Goal: Check status: Check status

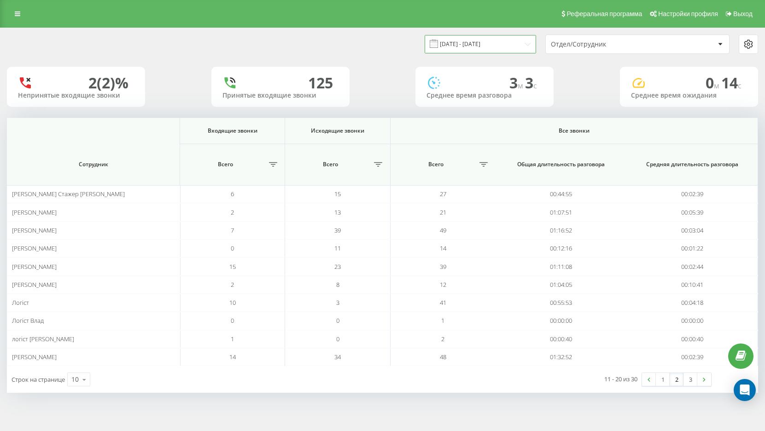
click at [468, 42] on input "[DATE] - [DATE]" at bounding box center [479, 44] width 111 height 18
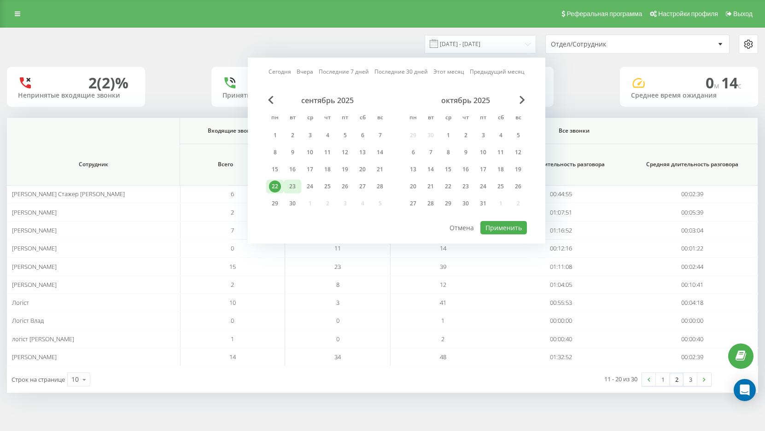
click at [296, 188] on div "23" at bounding box center [292, 186] width 12 height 12
click at [498, 228] on button "Применить" at bounding box center [503, 227] width 47 height 13
type input "[DATE] - [DATE]"
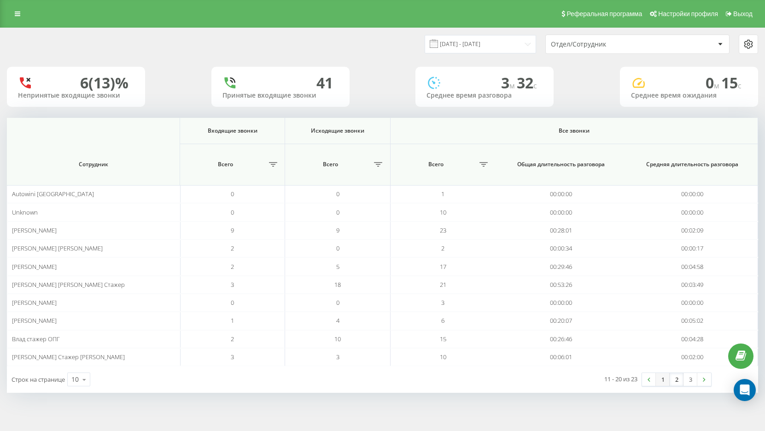
click at [665, 381] on link "1" at bounding box center [663, 379] width 14 height 13
click at [676, 383] on link "2" at bounding box center [676, 379] width 14 height 13
click at [692, 379] on link "3" at bounding box center [690, 379] width 14 height 13
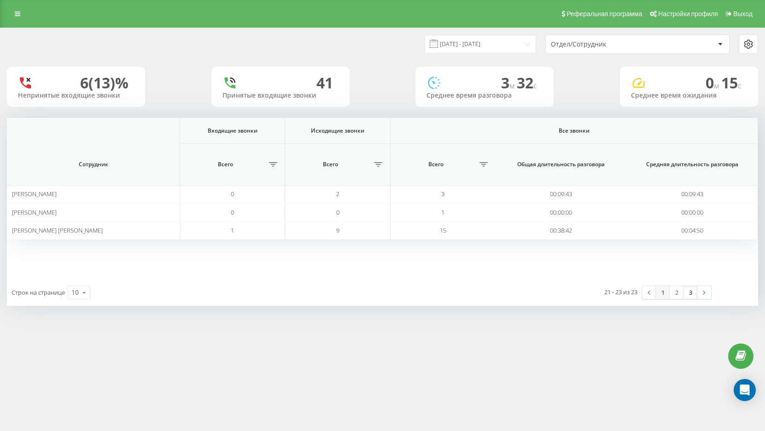
click at [664, 296] on link "1" at bounding box center [663, 292] width 14 height 13
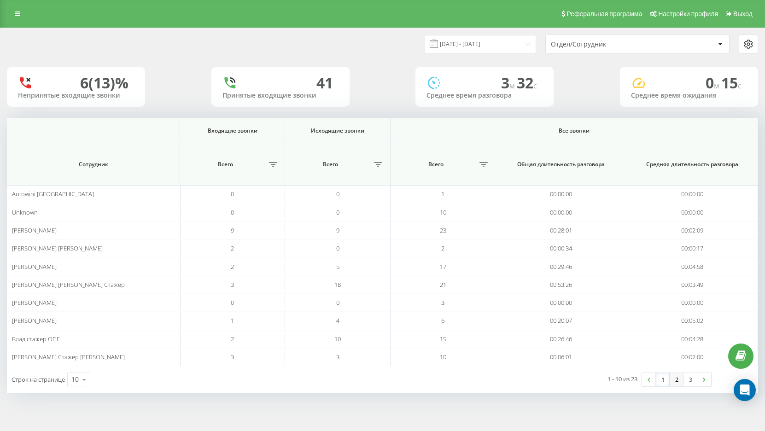
click at [678, 381] on link "2" at bounding box center [676, 379] width 14 height 13
click at [696, 381] on link "3" at bounding box center [690, 379] width 14 height 13
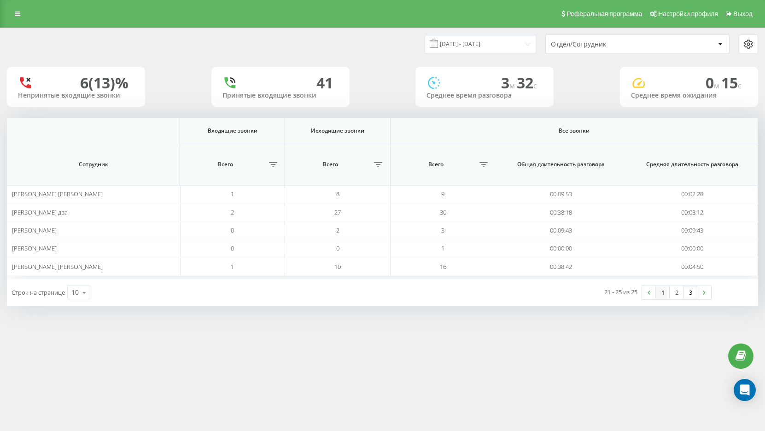
click at [664, 295] on link "1" at bounding box center [663, 292] width 14 height 13
